Goal: Task Accomplishment & Management: Manage account settings

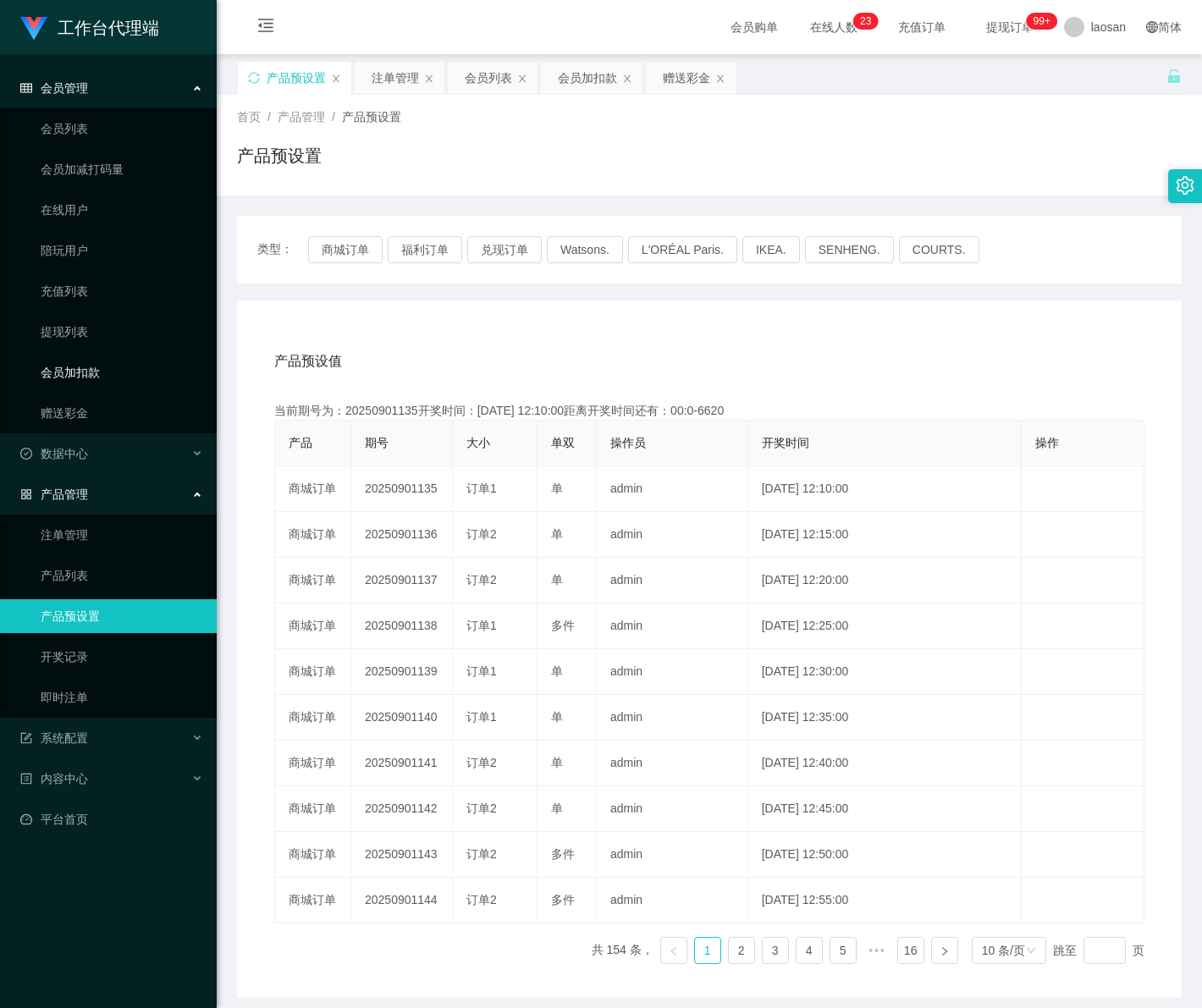
click at [87, 362] on link "会员加扣款" at bounding box center [122, 372] width 163 height 34
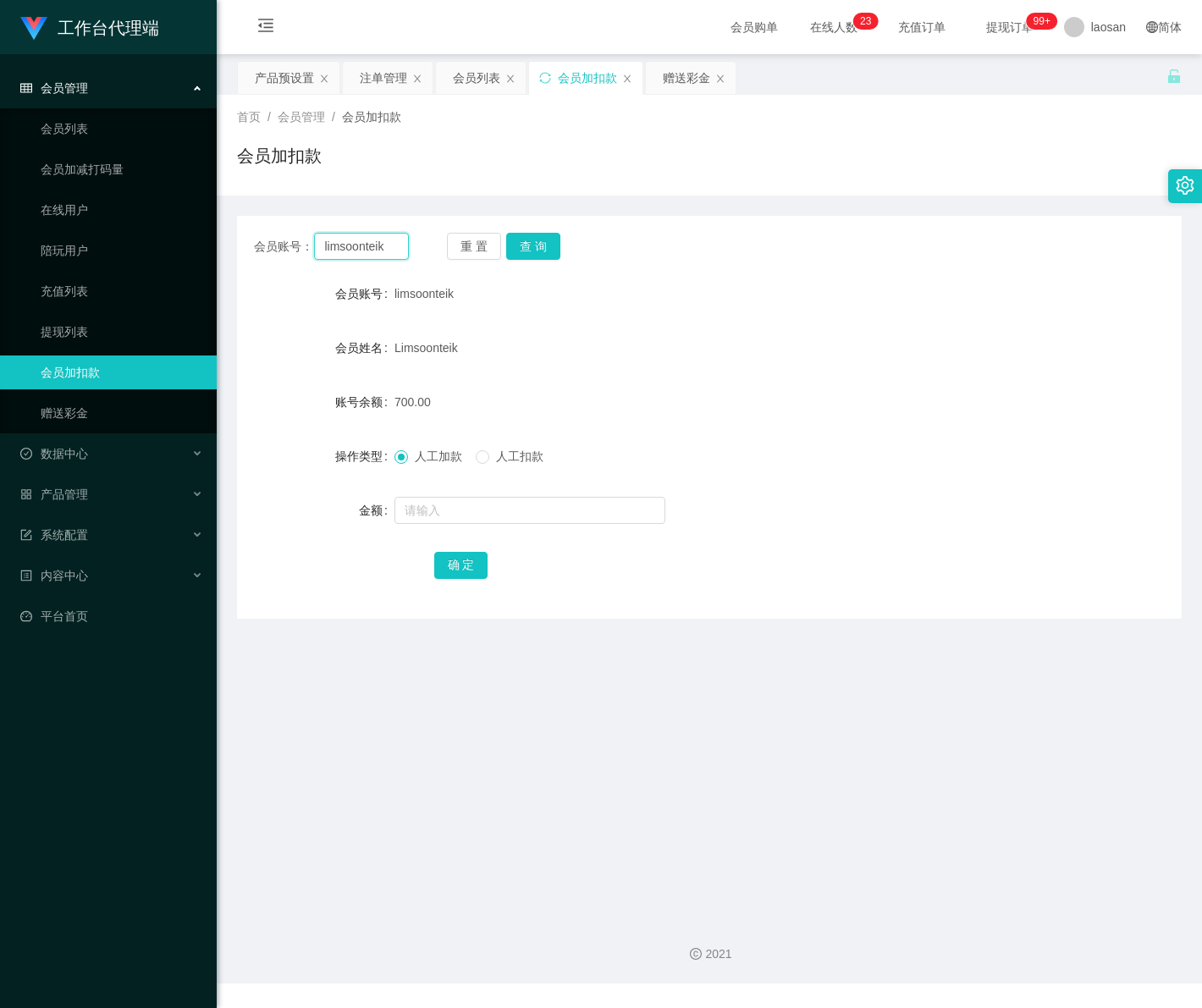
drag, startPoint x: 387, startPoint y: 248, endPoint x: 292, endPoint y: 246, distance: 95.0
click at [292, 246] on div "会员账号： limsoonteik" at bounding box center [331, 246] width 155 height 27
paste input "Kelvinshum"
type input "Kelvinshum"
click at [522, 258] on button "查 询" at bounding box center [533, 246] width 55 height 27
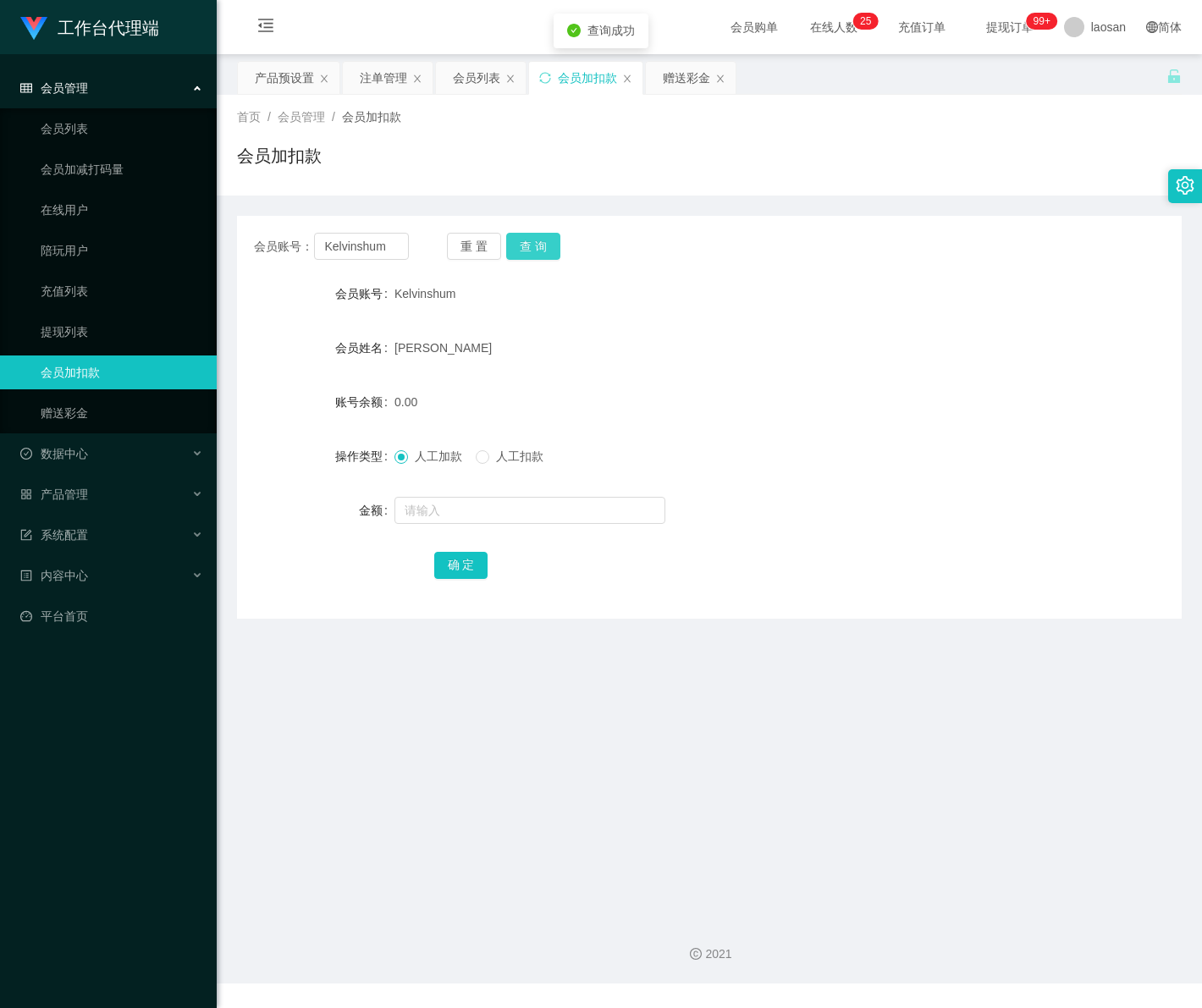
click at [522, 258] on button "查 询" at bounding box center [533, 246] width 55 height 27
click at [547, 247] on button "查 询" at bounding box center [533, 246] width 55 height 27
click at [72, 99] on div "会员管理" at bounding box center [108, 88] width 216 height 34
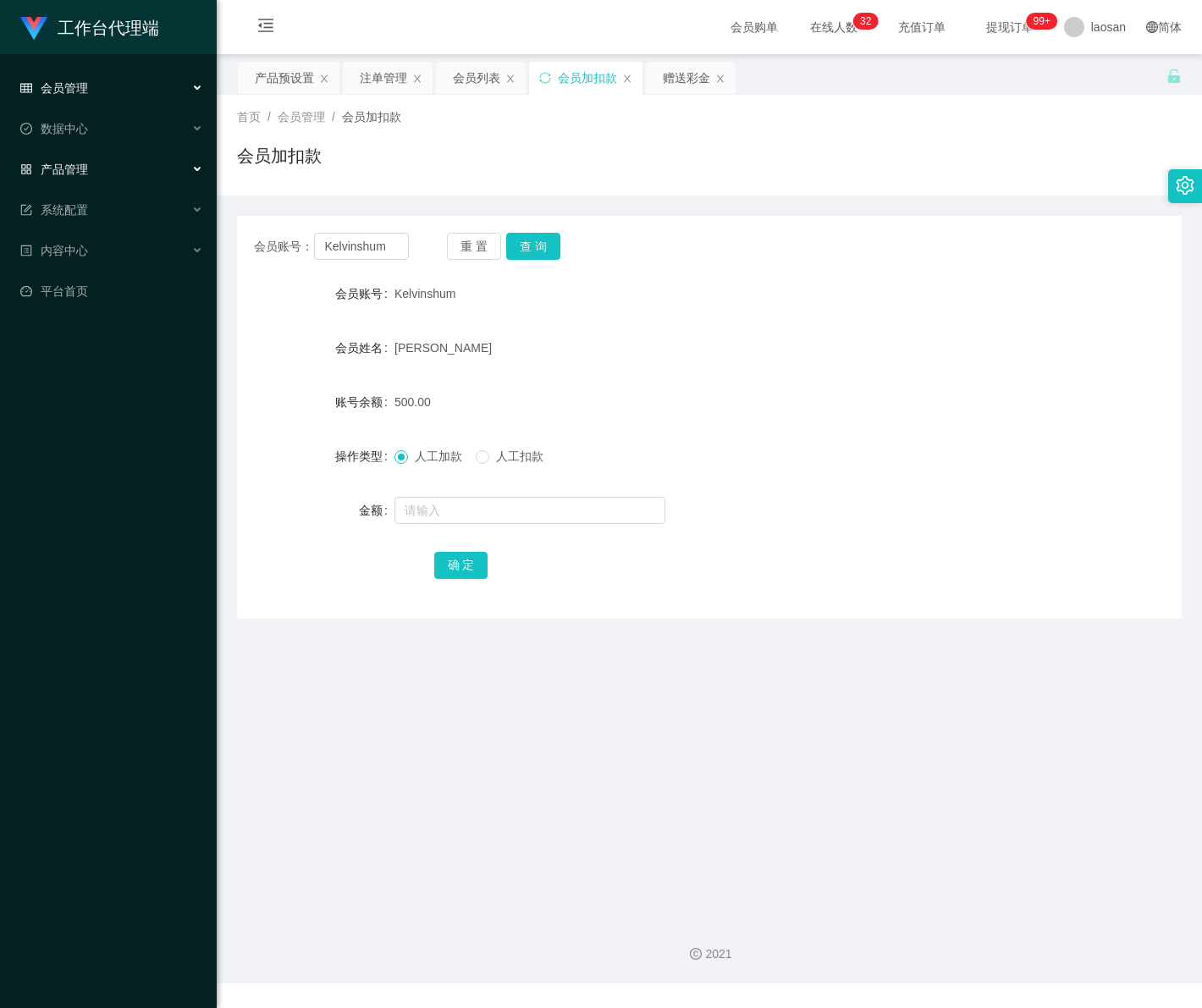
click at [98, 169] on div "产品管理" at bounding box center [108, 169] width 216 height 34
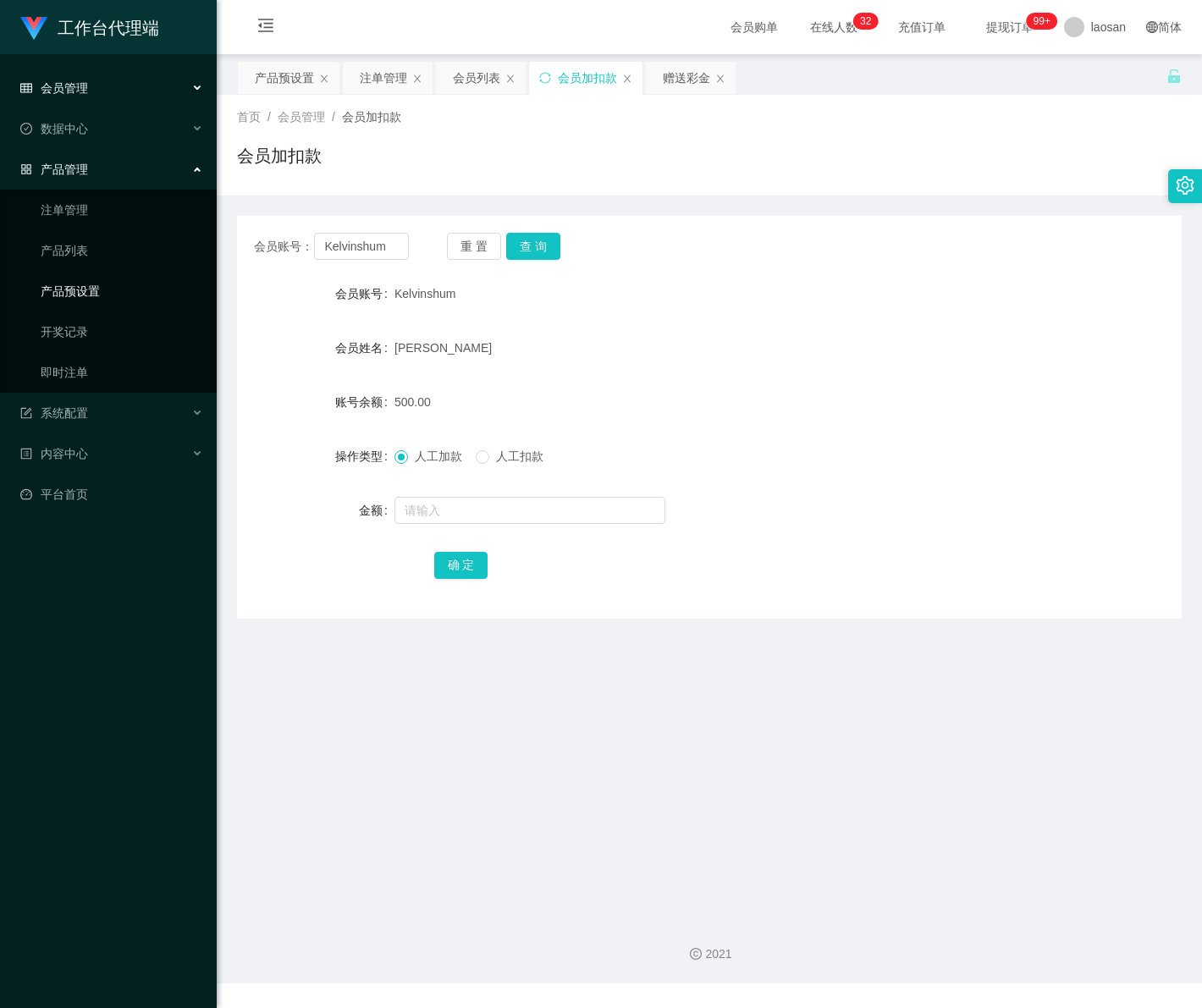
click at [106, 290] on link "产品预设置" at bounding box center [122, 292] width 163 height 34
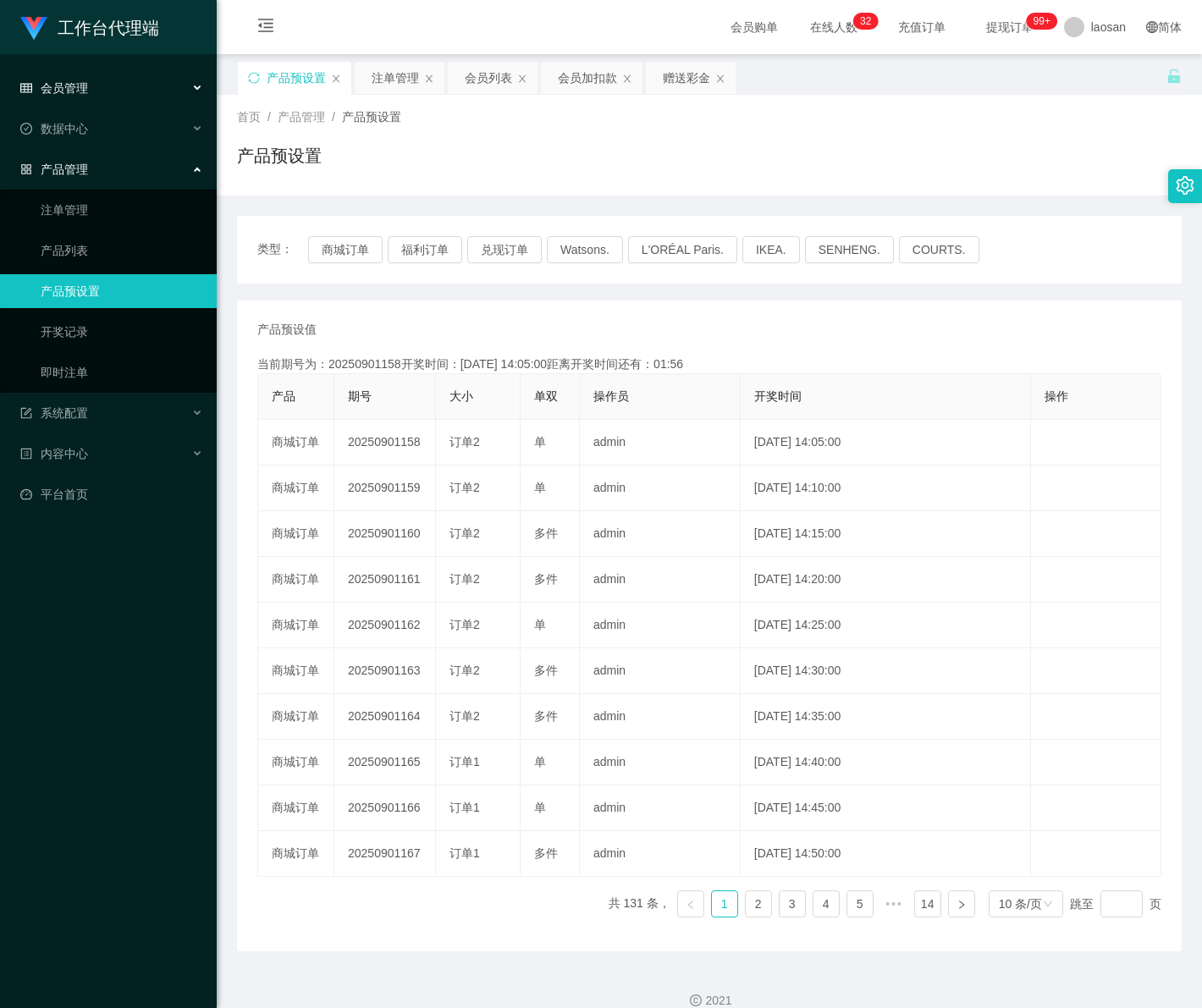
click at [117, 86] on div "会员管理" at bounding box center [108, 88] width 216 height 34
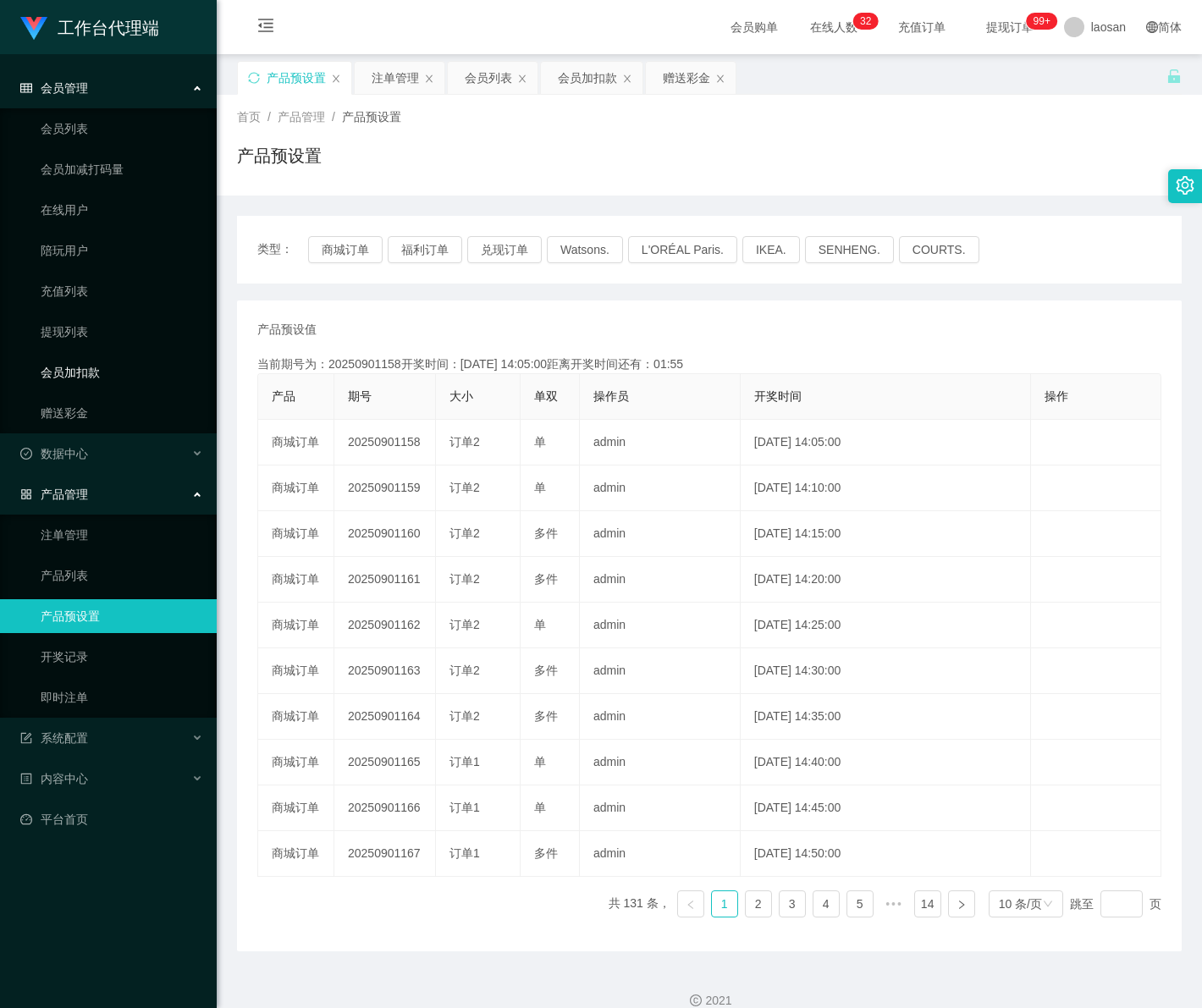
drag, startPoint x: 107, startPoint y: 377, endPoint x: 119, endPoint y: 372, distance: 13.0
click at [107, 377] on link "会员加扣款" at bounding box center [122, 372] width 163 height 34
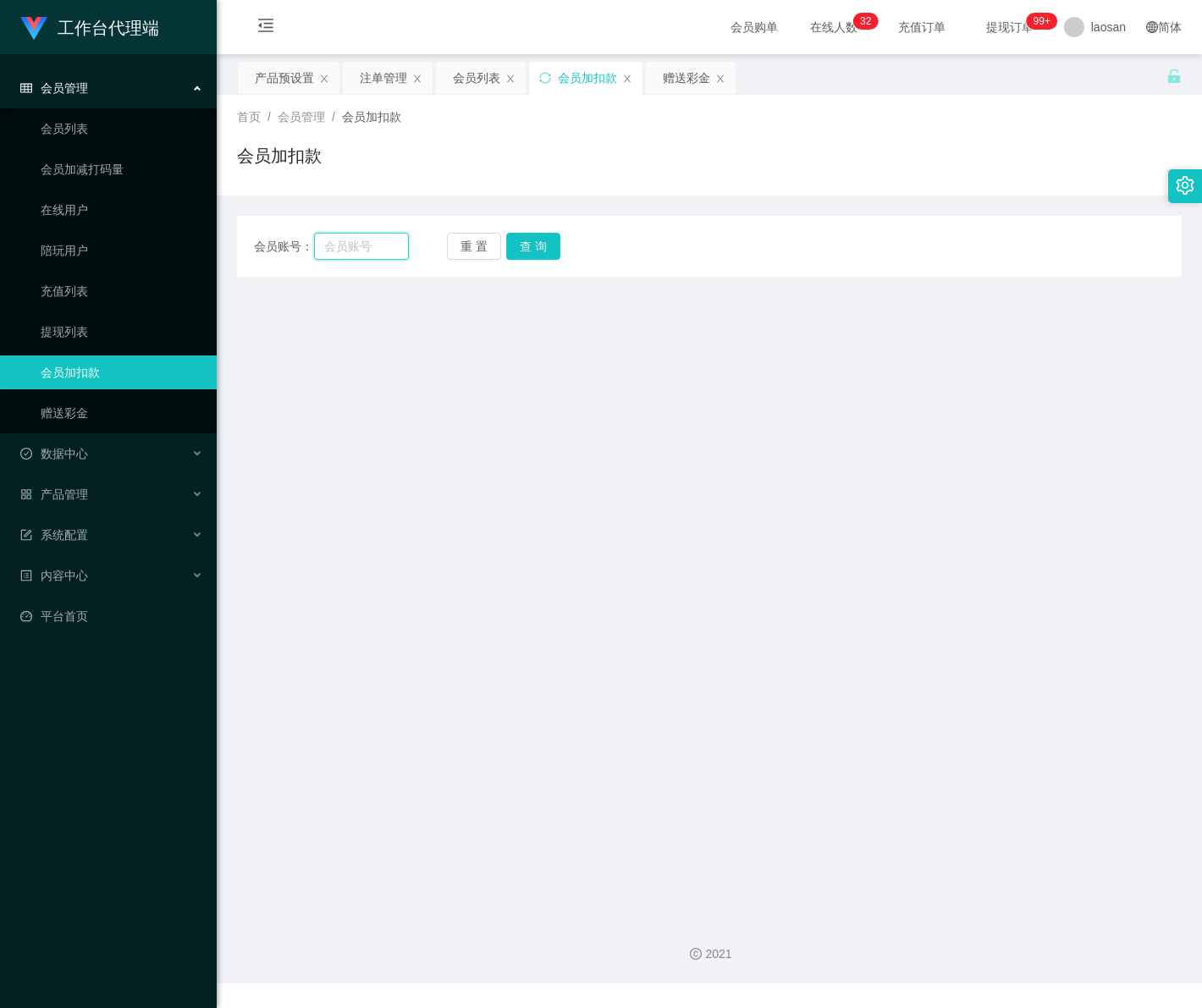
click at [370, 257] on input "text" at bounding box center [360, 246] width 94 height 27
paste input "Kelvinshum"
type input "Kelvinshum"
click at [552, 246] on button "查 询" at bounding box center [533, 246] width 55 height 27
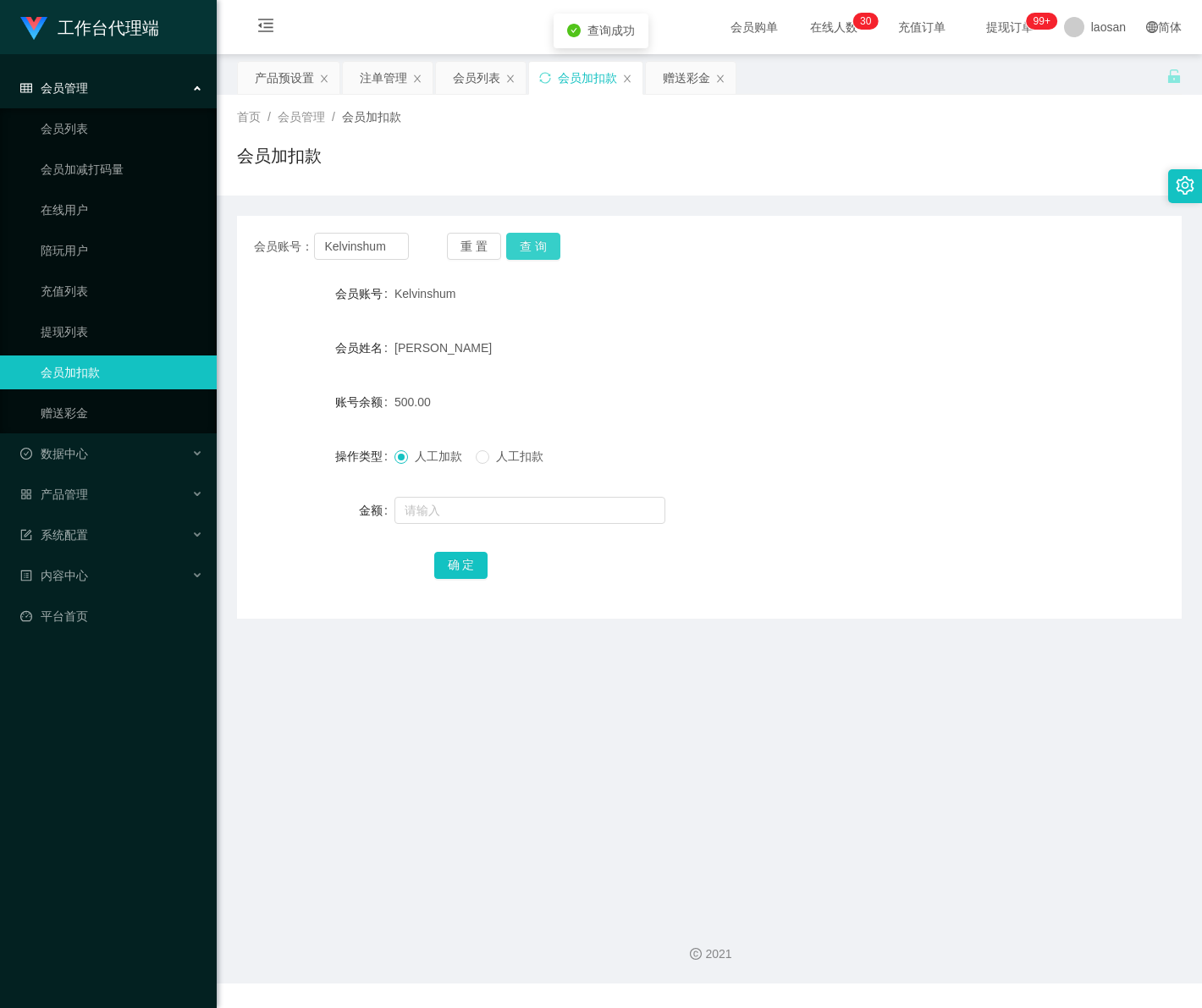
click at [536, 244] on button "查 询" at bounding box center [533, 246] width 55 height 27
click at [80, 89] on span "会员管理" at bounding box center [55, 88] width 68 height 13
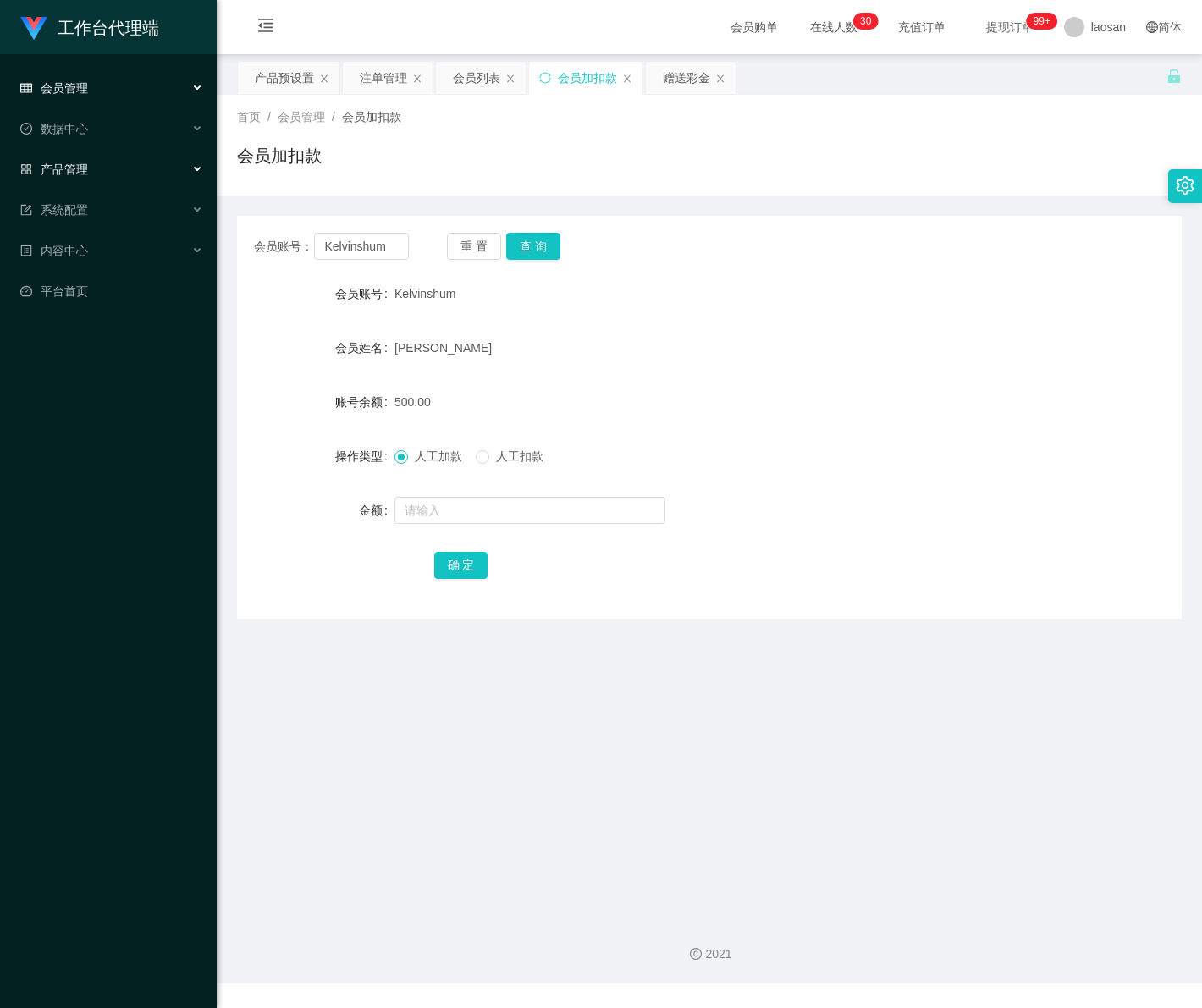
click at [76, 176] on div "产品管理" at bounding box center [108, 169] width 216 height 34
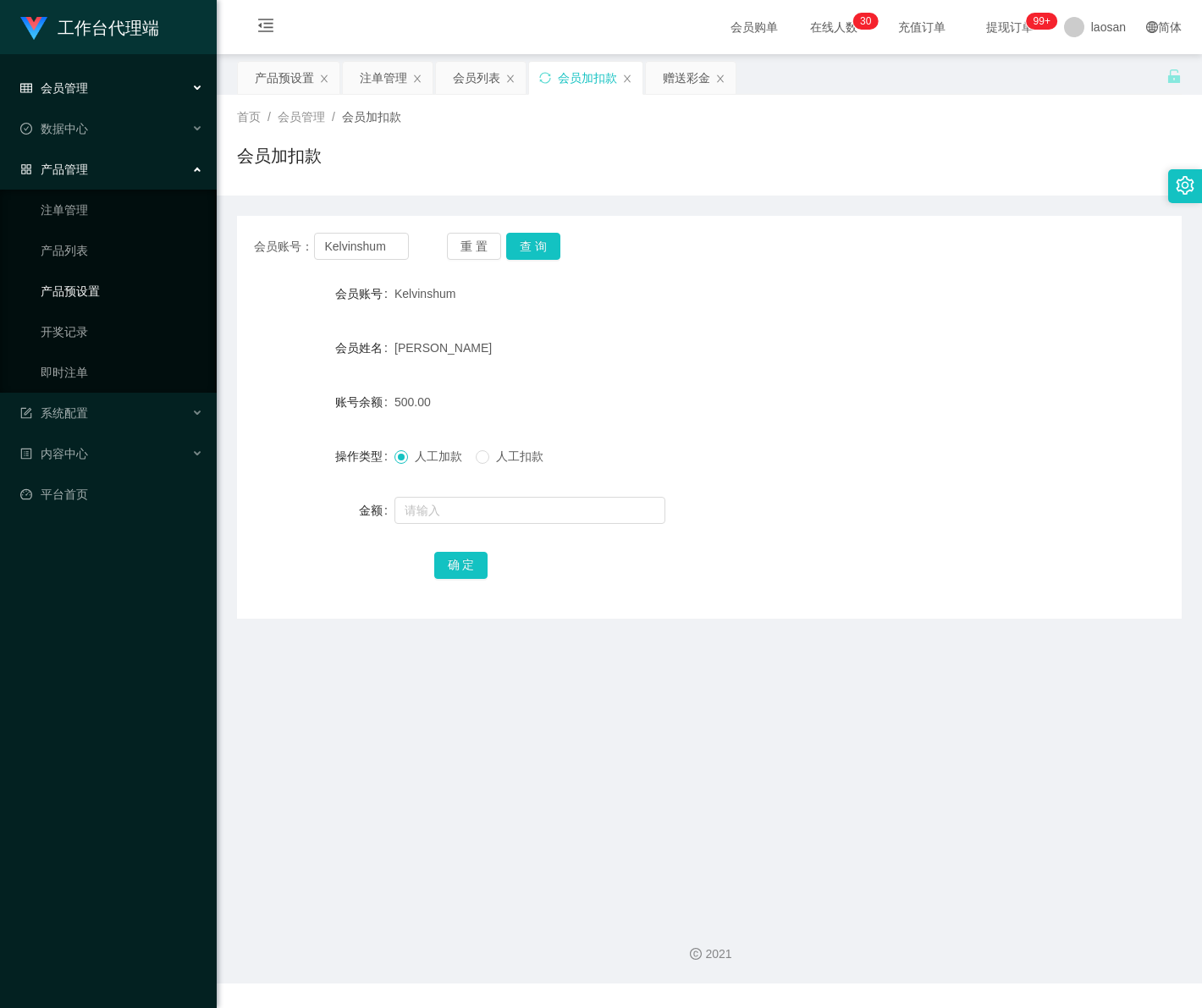
click at [106, 296] on link "产品预设置" at bounding box center [122, 292] width 163 height 34
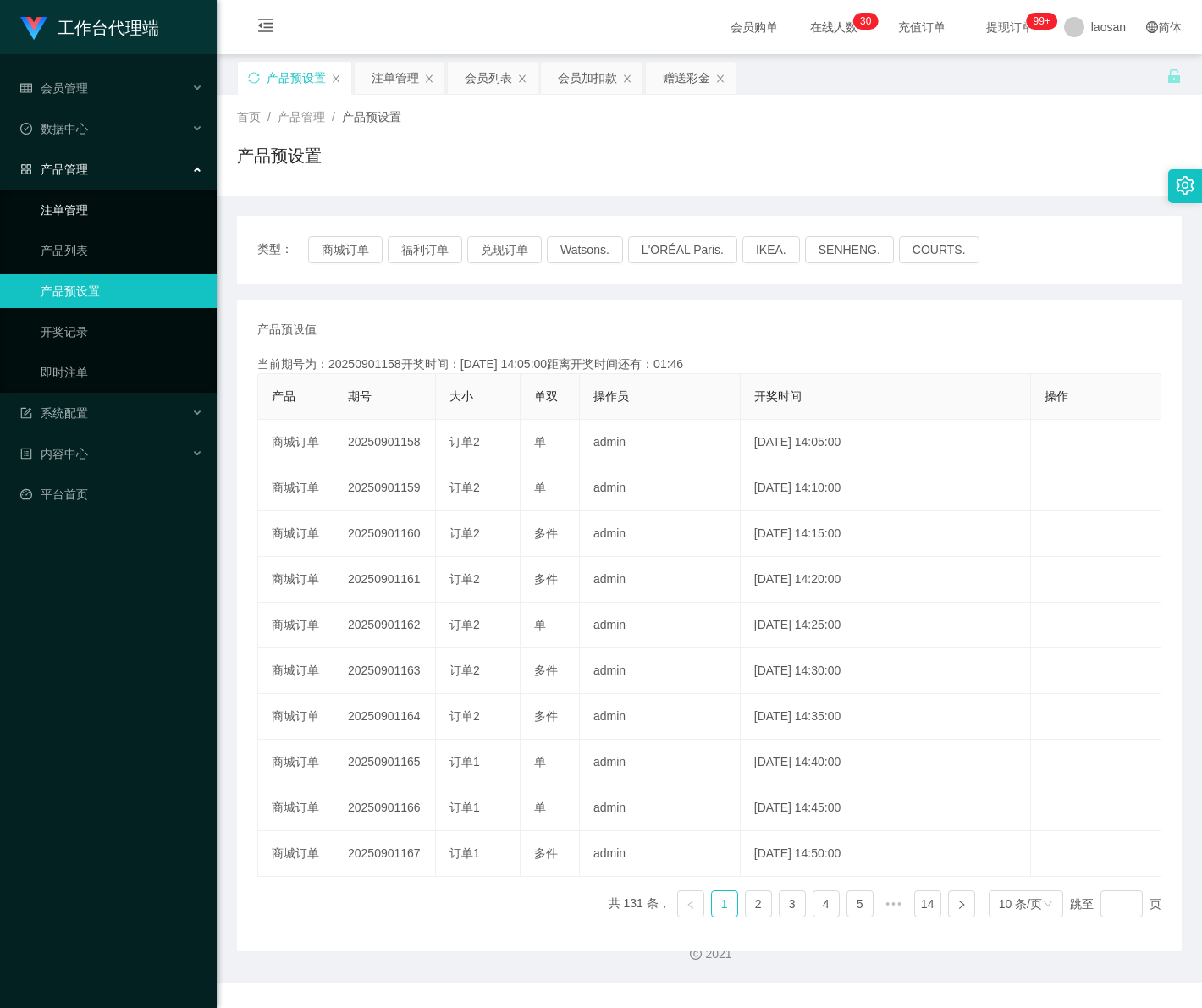
click at [89, 213] on link "注单管理" at bounding box center [122, 210] width 163 height 34
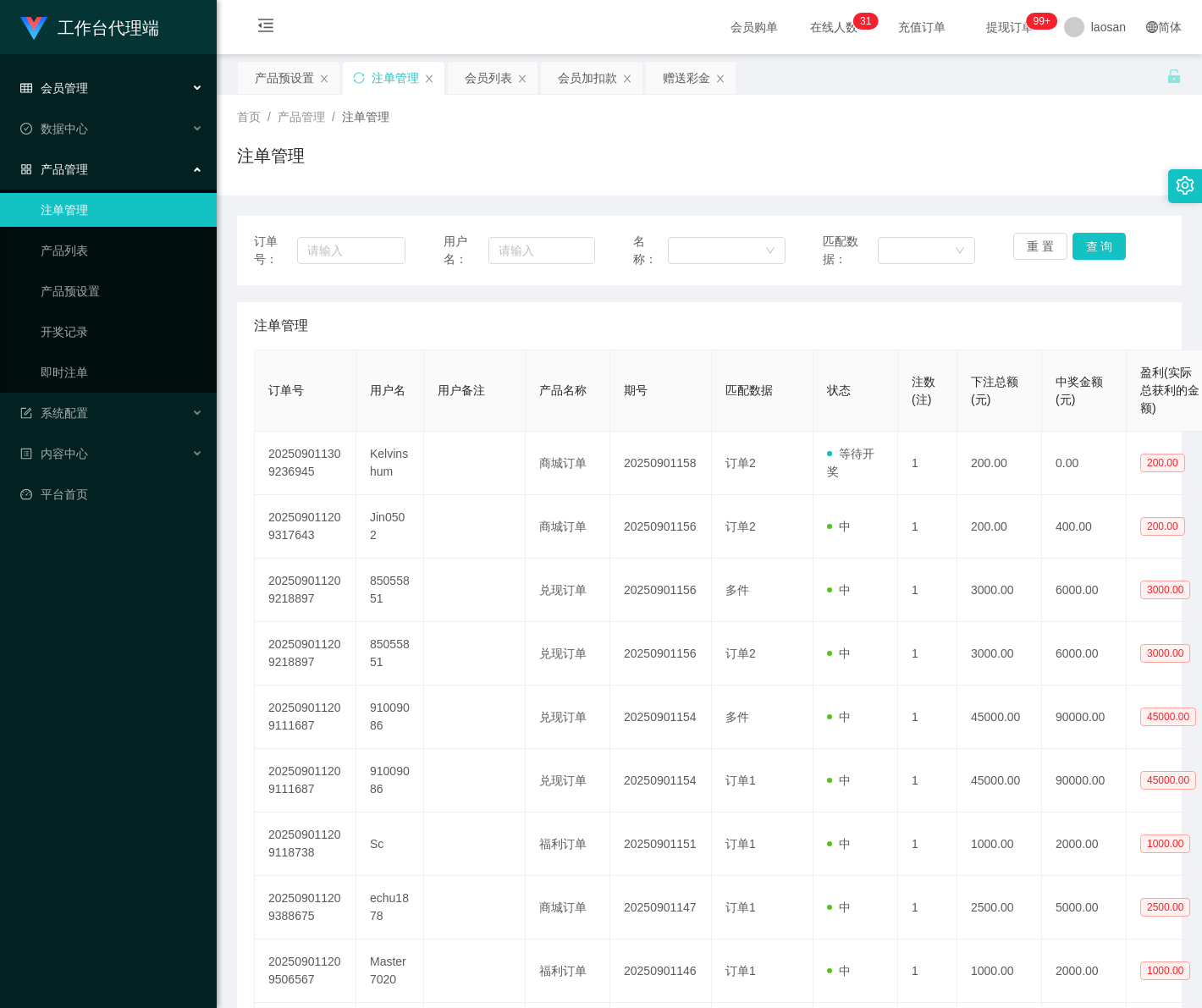
click at [65, 81] on span "会员管理" at bounding box center [55, 88] width 68 height 13
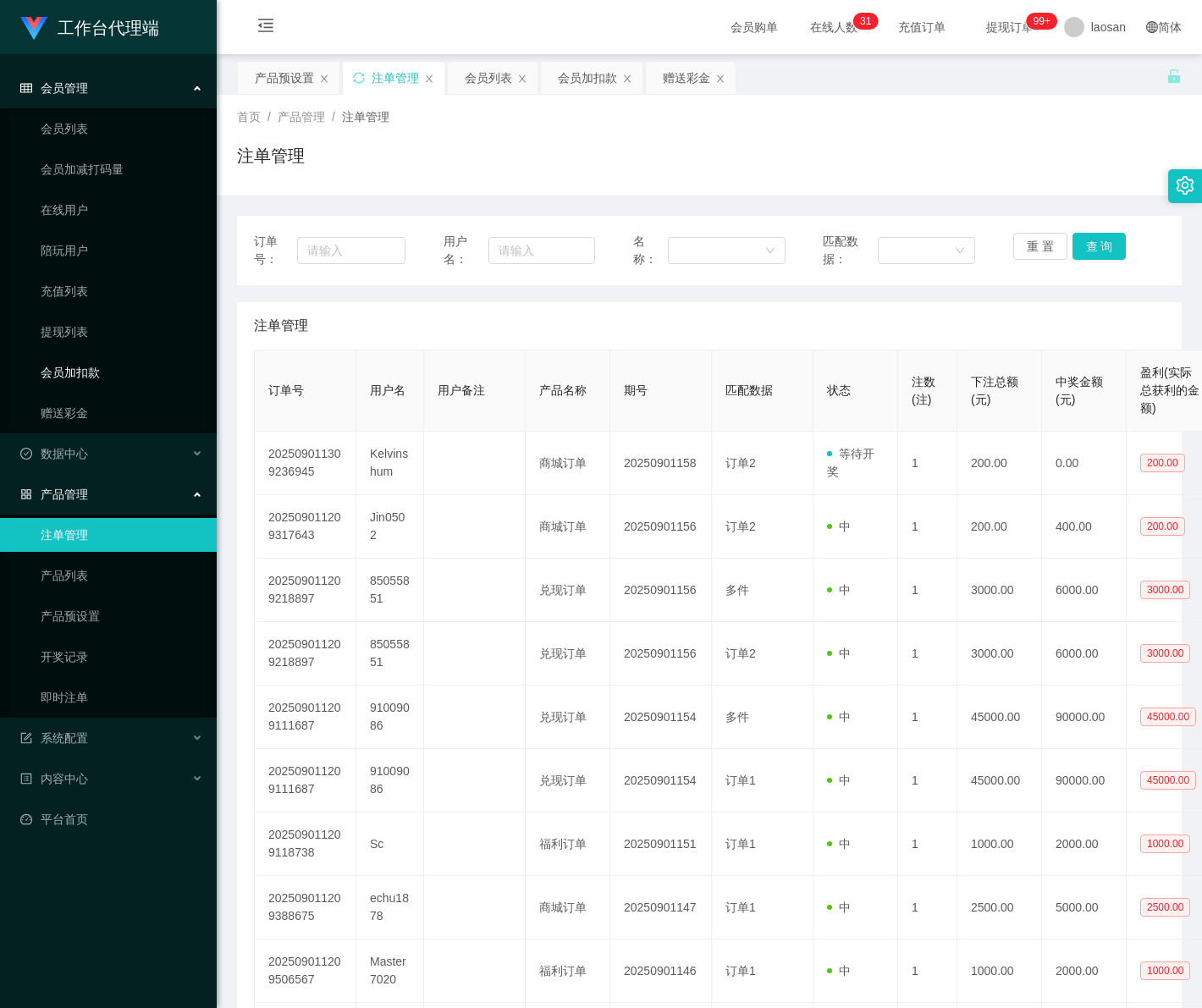
click at [103, 382] on link "会员加扣款" at bounding box center [122, 372] width 163 height 34
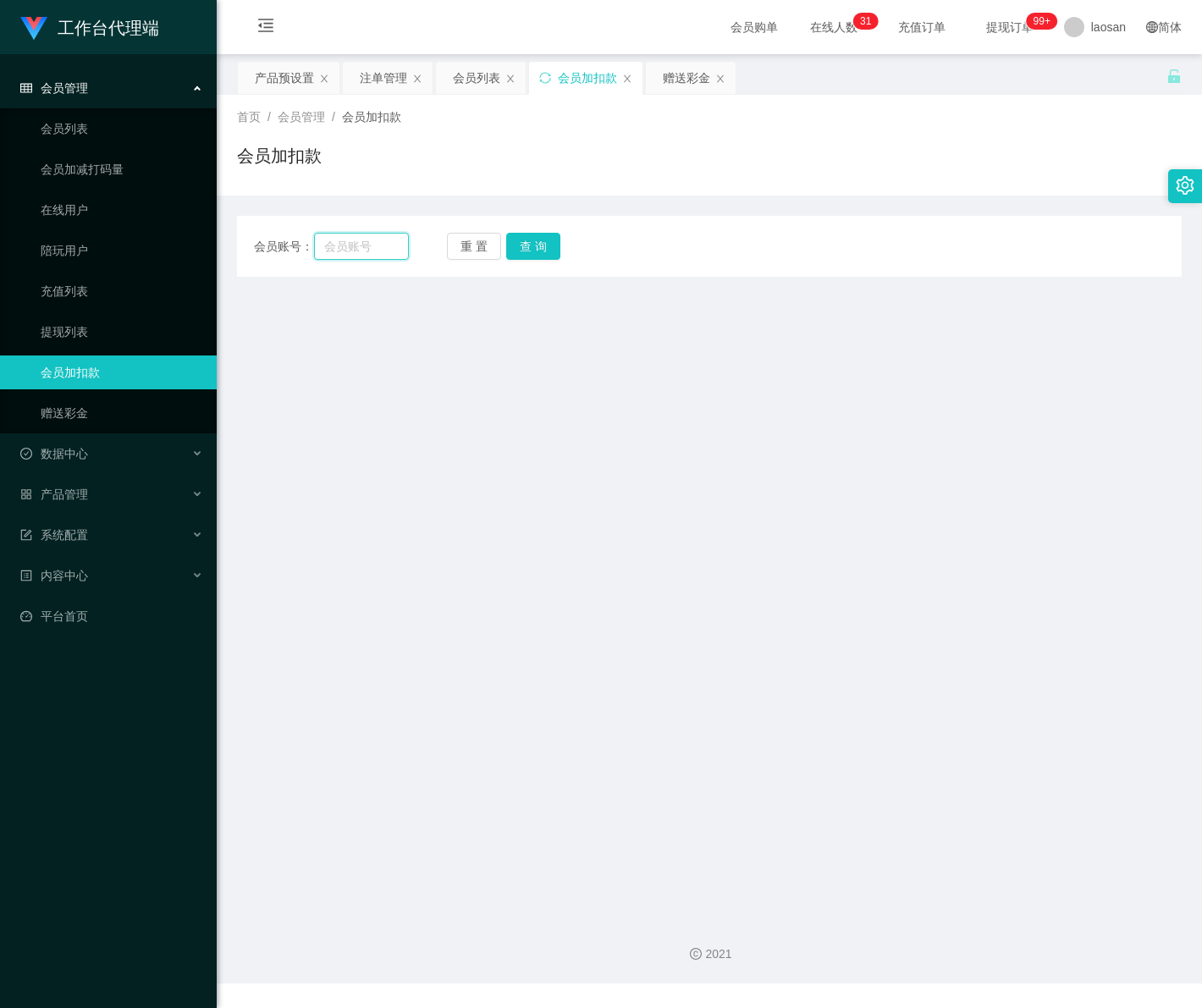
click at [385, 251] on input "text" at bounding box center [360, 246] width 94 height 27
click at [368, 252] on input "text" at bounding box center [360, 246] width 94 height 27
paste input "Kelvinshum"
type input "Kelvinshum"
click at [522, 244] on button "查 询" at bounding box center [533, 246] width 55 height 27
